Goal: Information Seeking & Learning: Learn about a topic

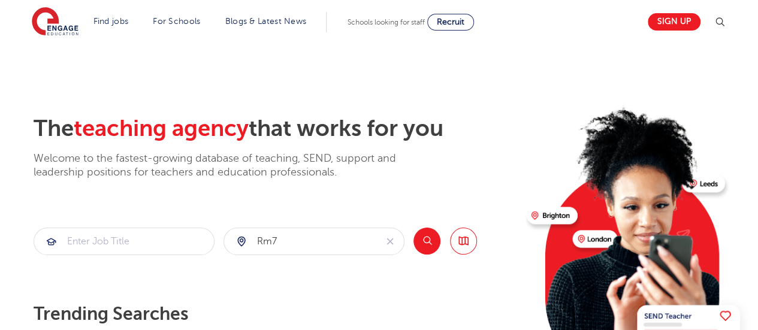
click at [428, 250] on button "Search" at bounding box center [426, 241] width 27 height 27
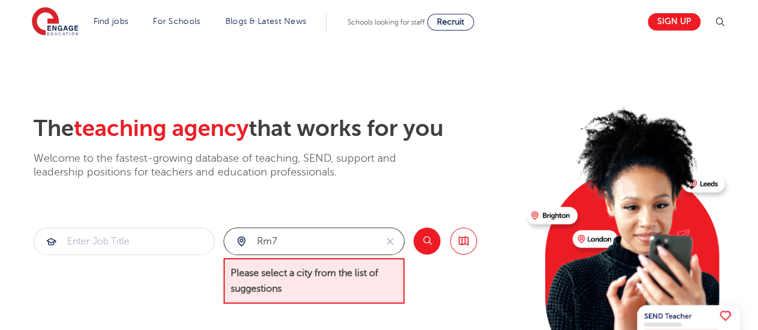
click at [336, 245] on input "rm7" at bounding box center [300, 241] width 152 height 26
type input "r"
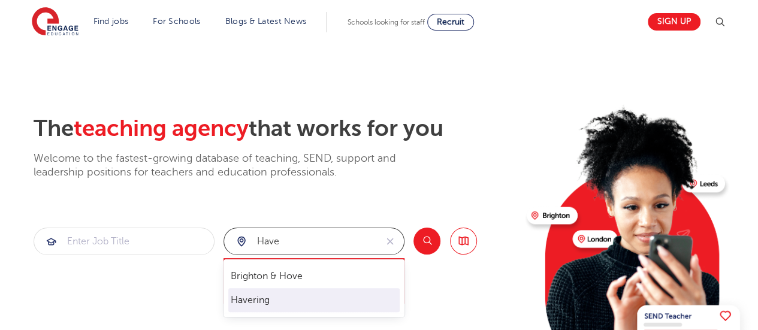
click at [243, 303] on li "Havering" at bounding box center [313, 300] width 171 height 24
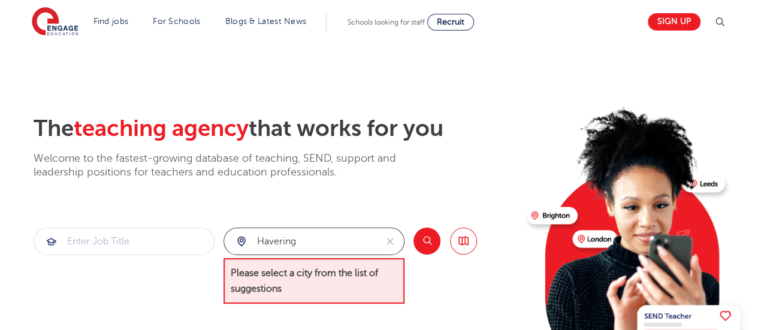
type input "Havering"
click at [425, 244] on button "Search" at bounding box center [426, 241] width 27 height 27
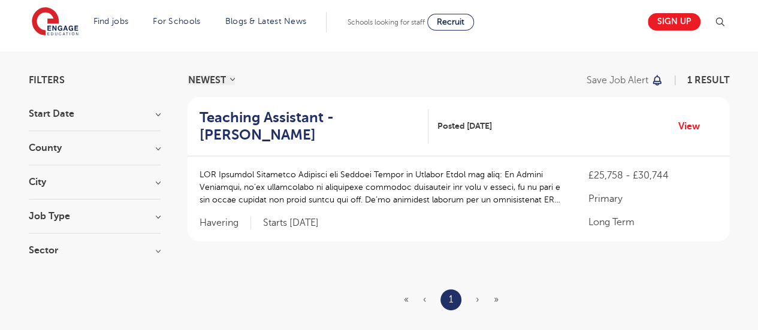
scroll to position [69, 0]
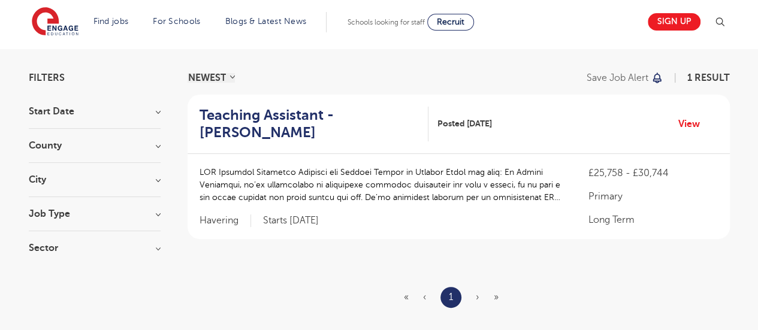
click at [478, 302] on li "›" at bounding box center [478, 297] width 4 height 16
click at [478, 300] on span "›" at bounding box center [478, 297] width 4 height 11
click at [494, 298] on span "»" at bounding box center [496, 297] width 5 height 11
click at [484, 290] on ul "« ‹ 1 › »" at bounding box center [458, 297] width 109 height 21
click at [476, 297] on span "›" at bounding box center [478, 297] width 4 height 11
